Goal: Task Accomplishment & Management: Manage account settings

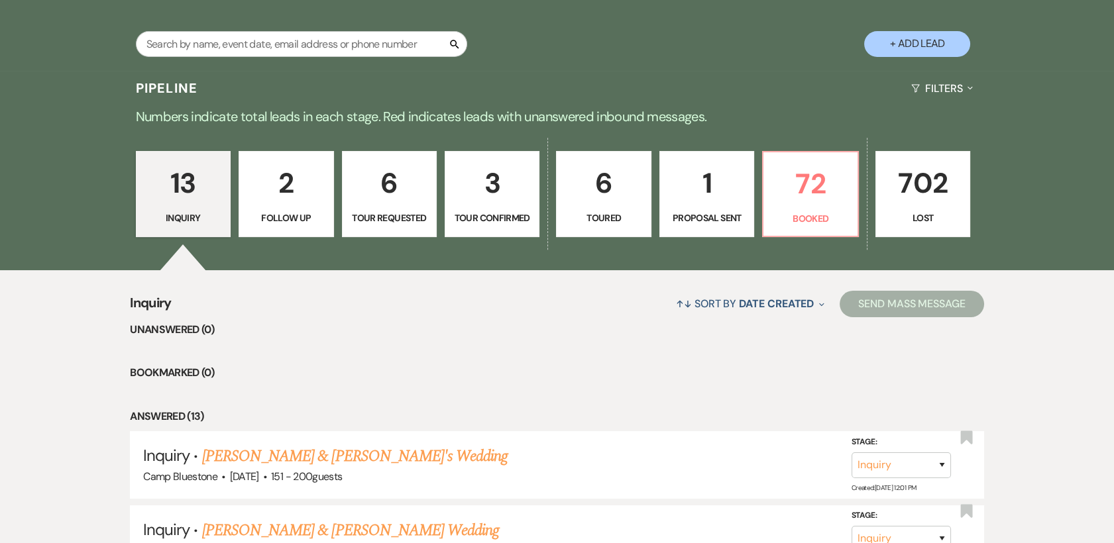
scroll to position [263, 0]
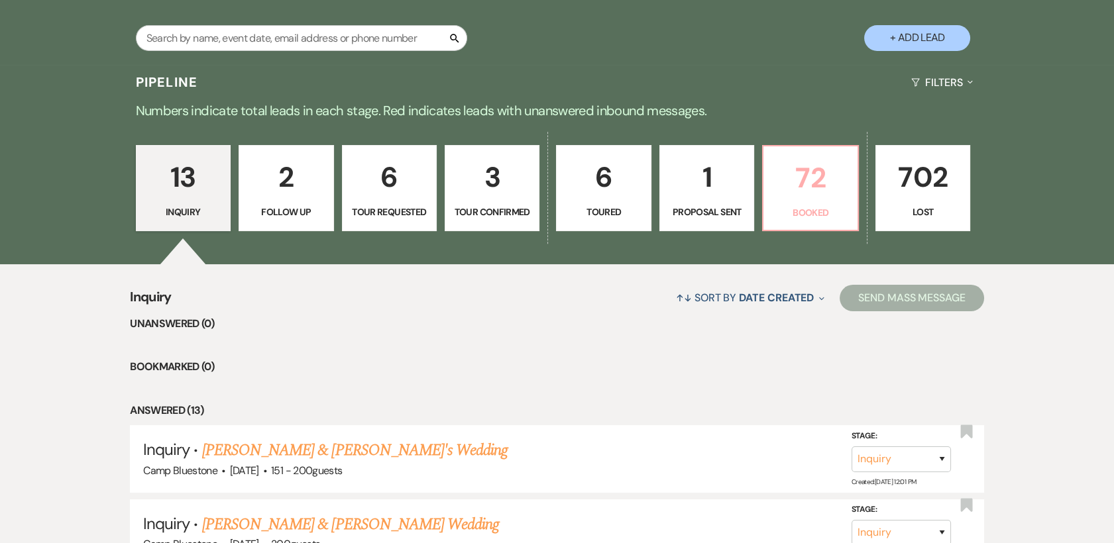
click at [815, 172] on p "72" at bounding box center [810, 178] width 78 height 44
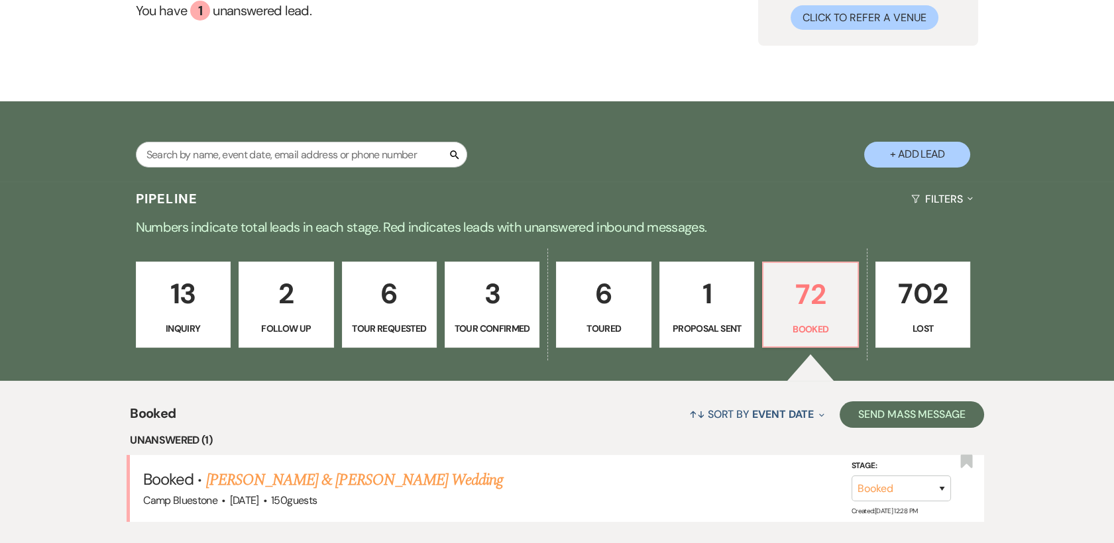
scroll to position [263, 0]
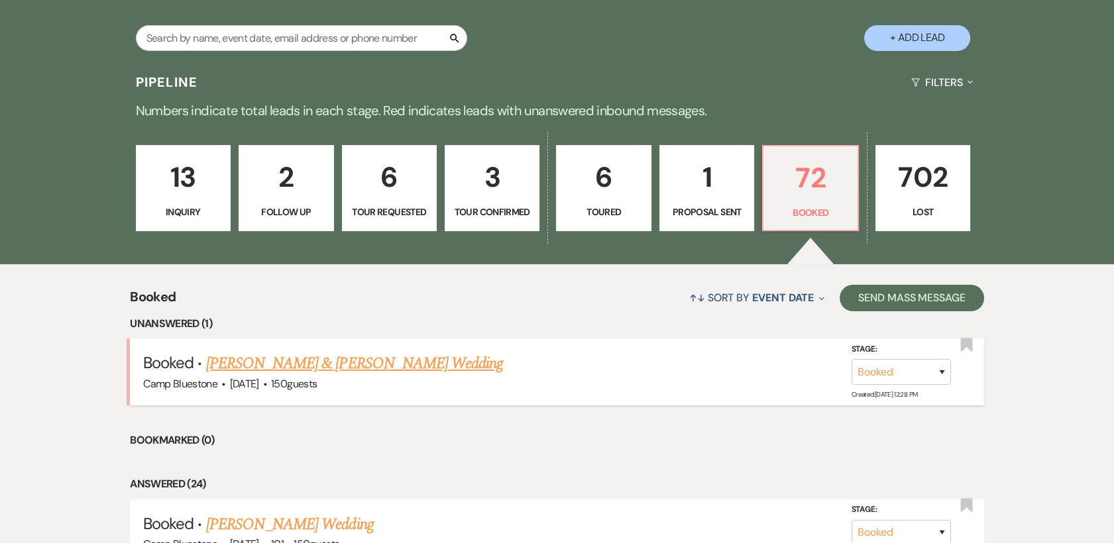
click at [306, 364] on link "Jack Rogers & Tanis Sheehan's Wedding" at bounding box center [354, 364] width 297 height 24
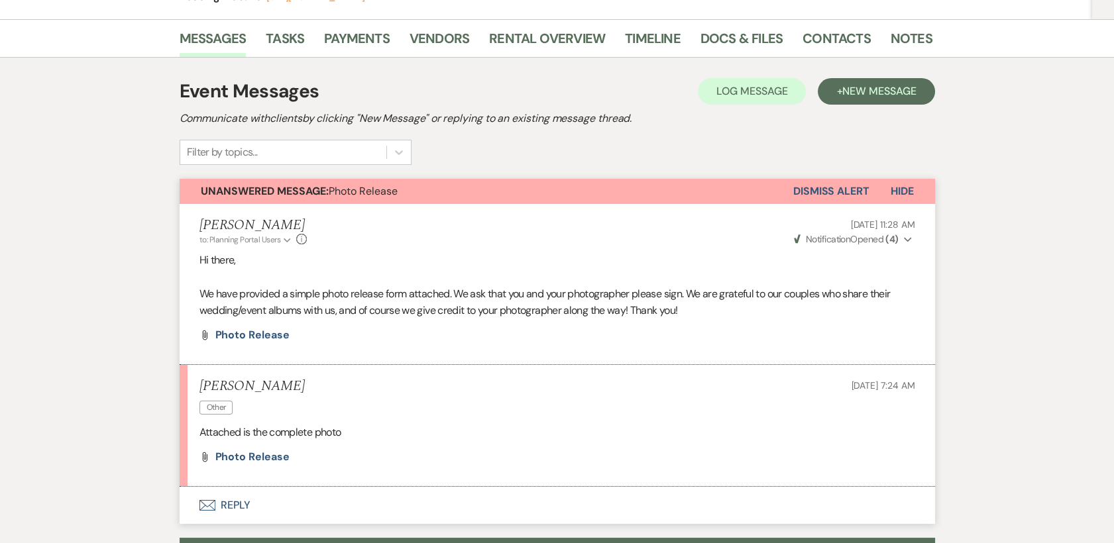
scroll to position [388, 0]
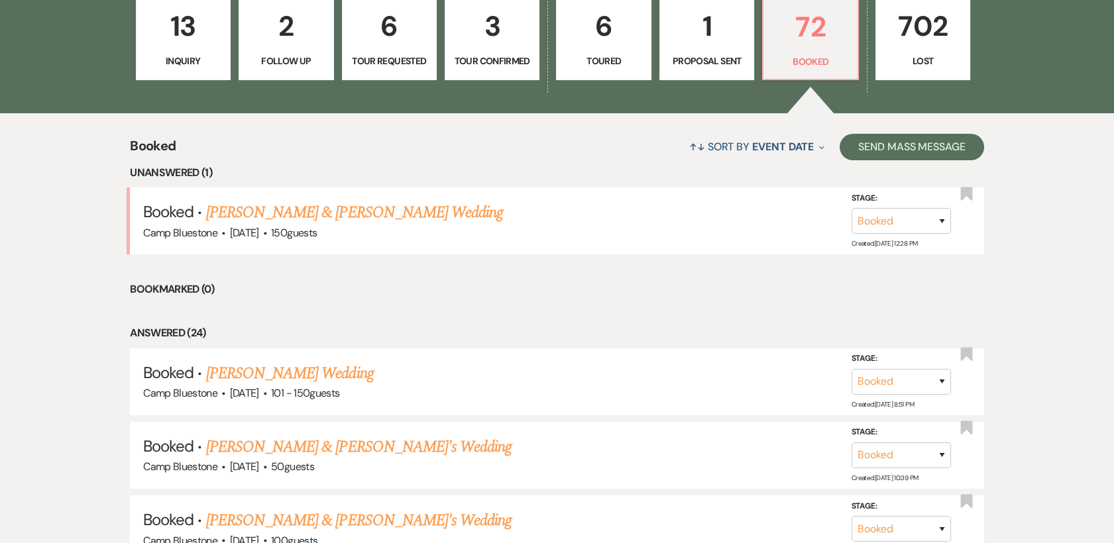
scroll to position [424, 0]
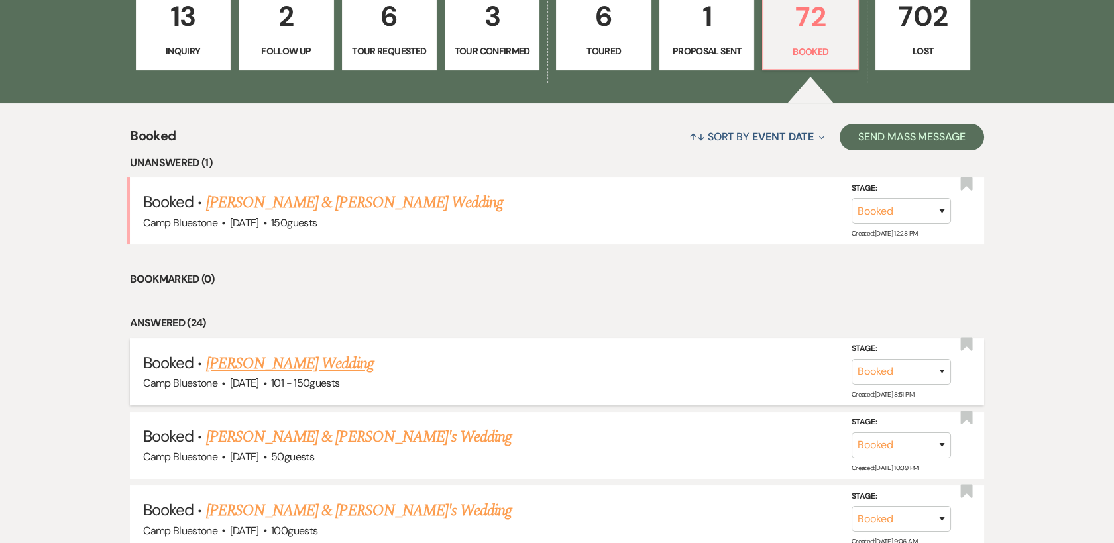
click at [264, 367] on link "Natalie Smetana's Wedding" at bounding box center [290, 364] width 168 height 24
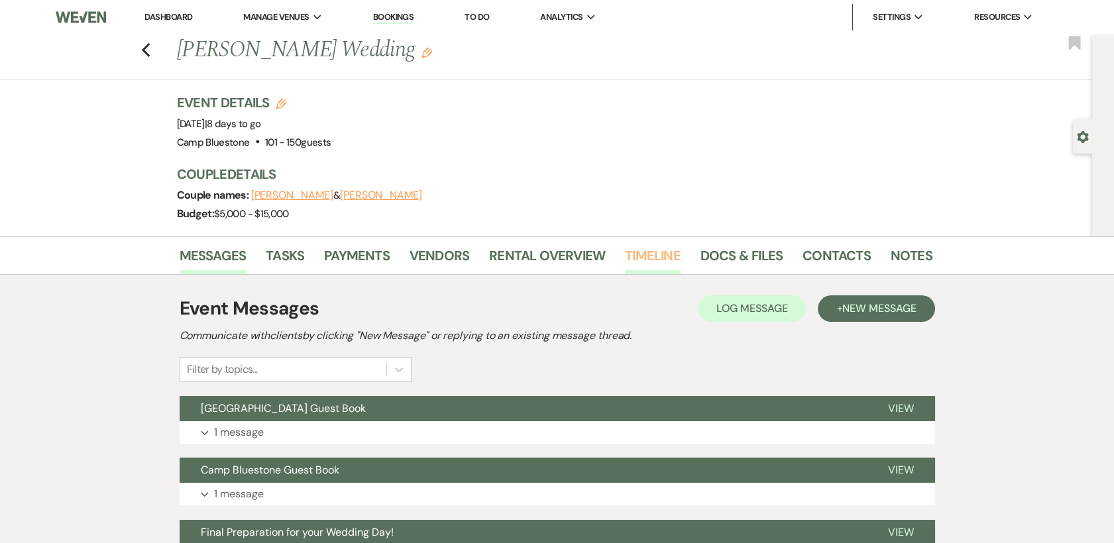
click at [657, 258] on link "Timeline" at bounding box center [653, 259] width 56 height 29
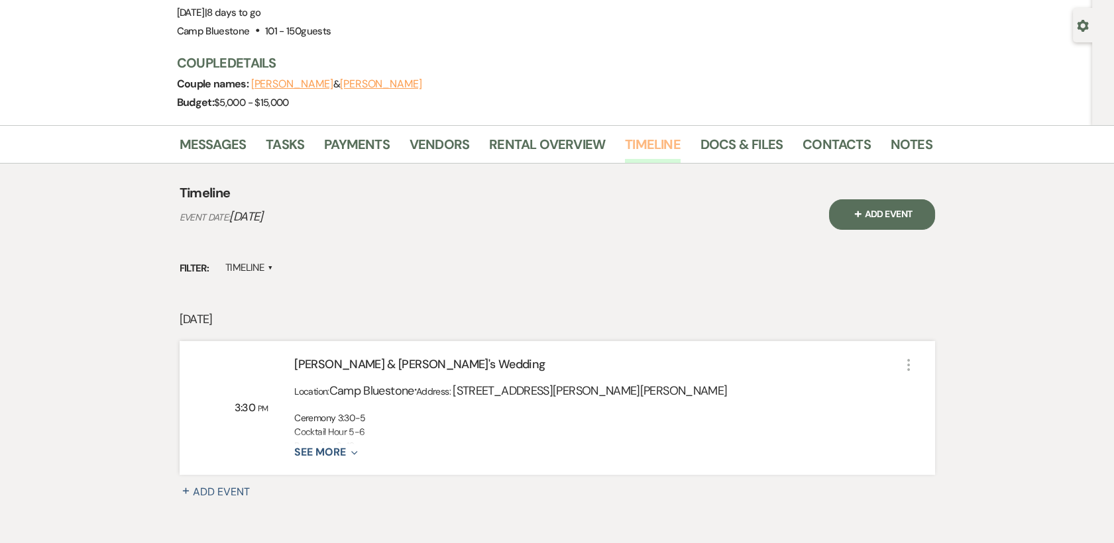
scroll to position [111, 0]
click at [353, 450] on icon "Expand" at bounding box center [352, 453] width 12 height 11
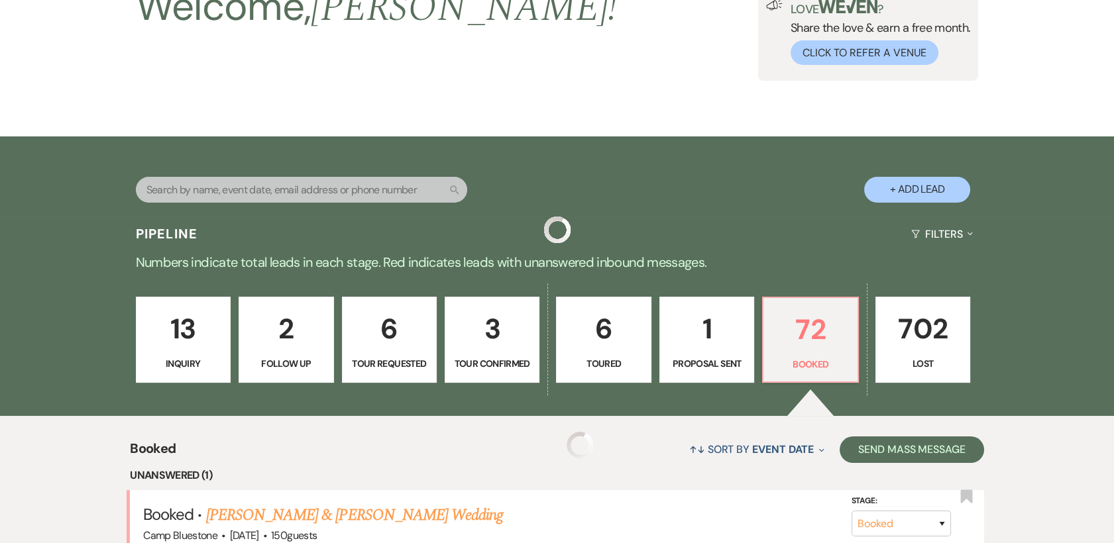
scroll to position [424, 0]
